Goal: Task Accomplishment & Management: Manage account settings

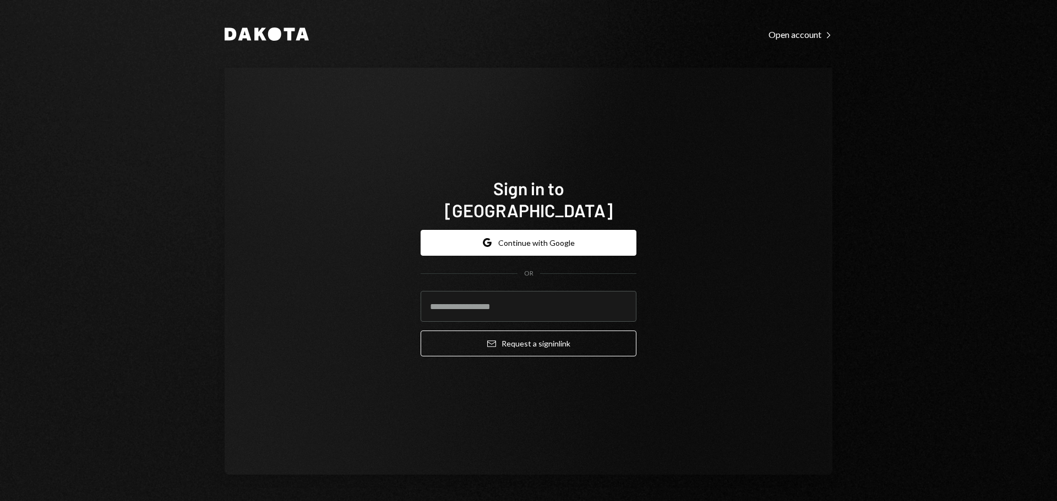
type input "**********"
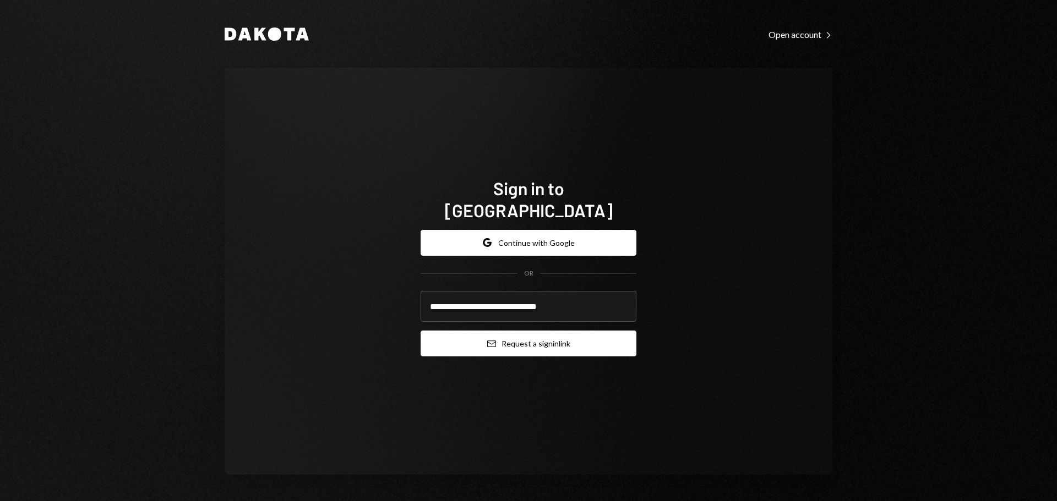
click at [485, 336] on button "Email Request a sign in link" at bounding box center [528, 344] width 216 height 26
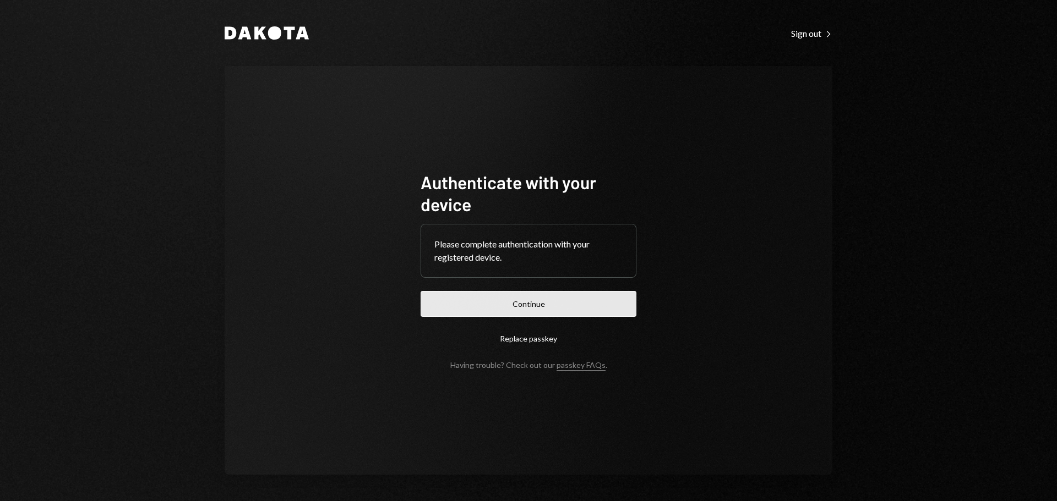
click at [569, 310] on button "Continue" at bounding box center [528, 304] width 216 height 26
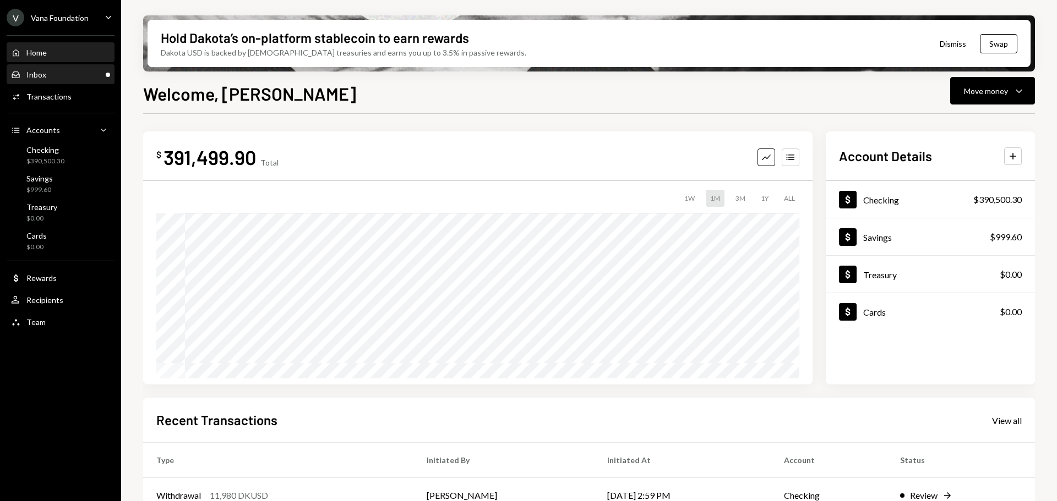
click at [59, 74] on div "Inbox Inbox" at bounding box center [60, 75] width 99 height 10
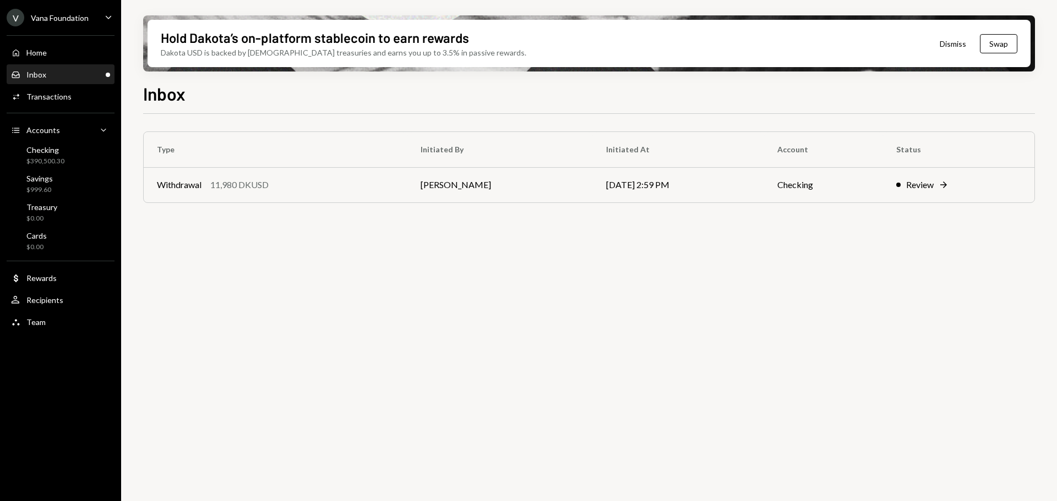
click at [80, 15] on div "Vana Foundation" at bounding box center [60, 17] width 58 height 9
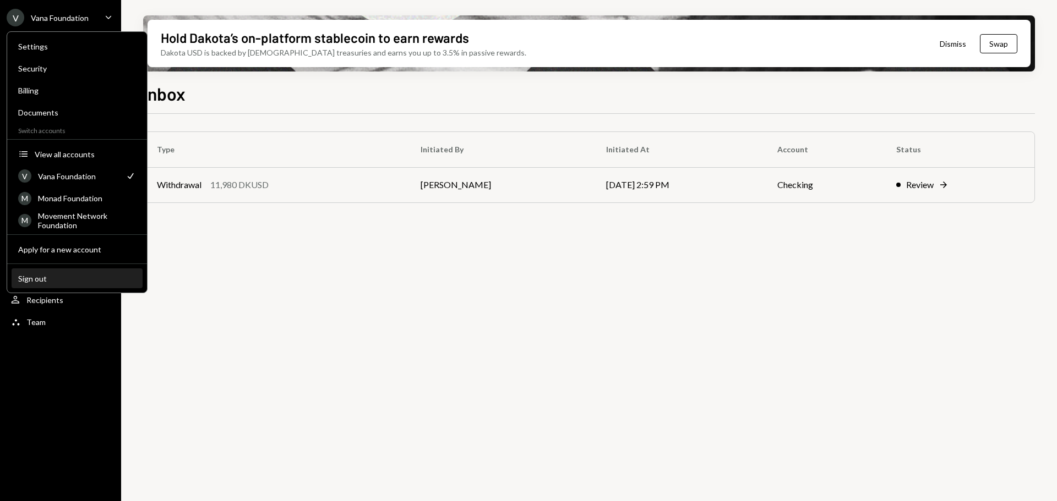
click at [72, 281] on div "Sign out" at bounding box center [77, 278] width 118 height 9
